Goal: Find specific page/section: Find specific page/section

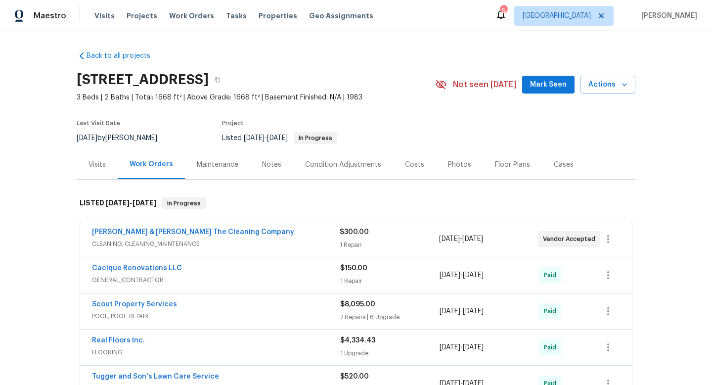
click at [95, 161] on div "Visits" at bounding box center [97, 165] width 17 height 10
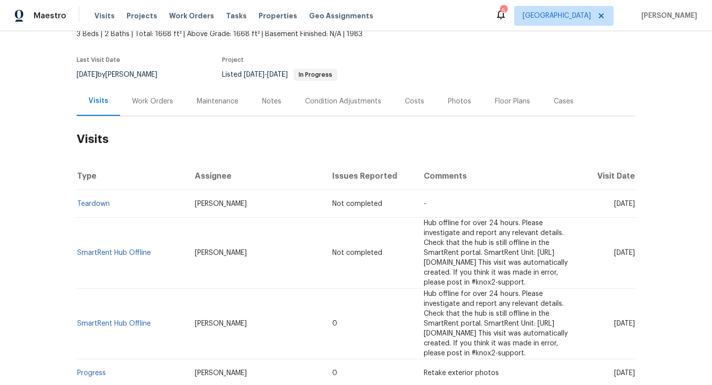
scroll to position [66, 0]
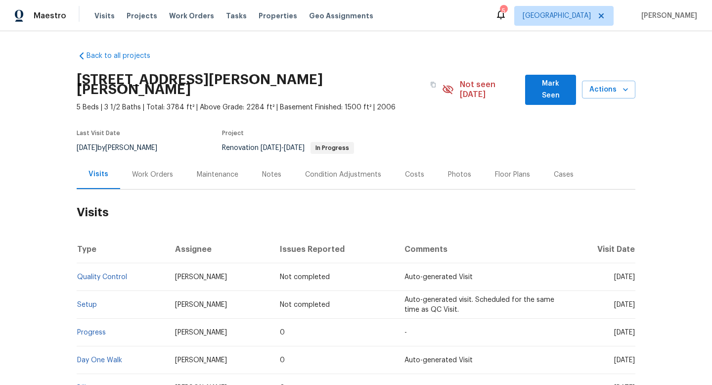
click at [469, 192] on h2 "Visits" at bounding box center [356, 212] width 559 height 46
click at [165, 170] on div "Work Orders" at bounding box center [152, 175] width 41 height 10
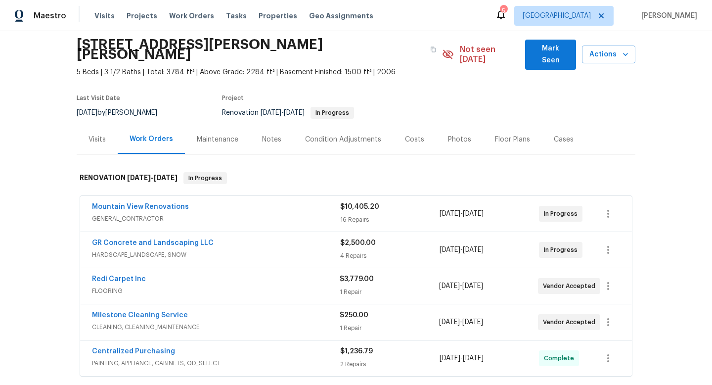
scroll to position [44, 0]
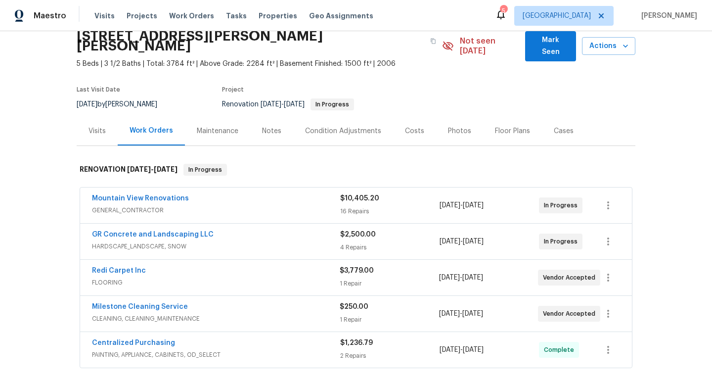
click at [249, 205] on span "GENERAL_CONTRACTOR" at bounding box center [216, 210] width 248 height 10
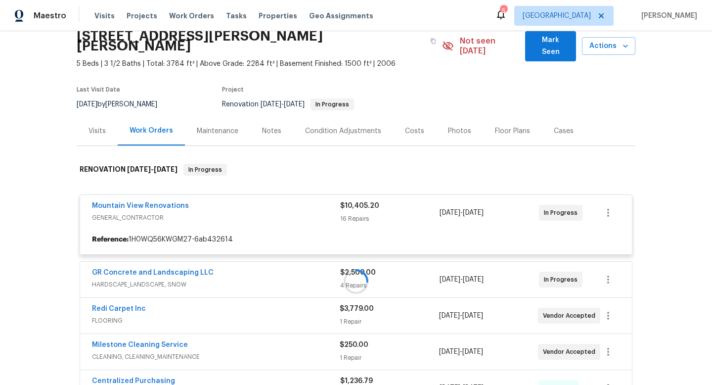
scroll to position [97, 0]
